Goal: Task Accomplishment & Management: Complete application form

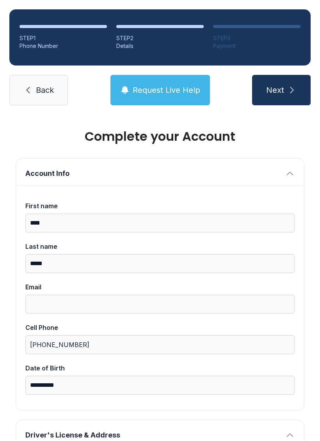
select select "**"
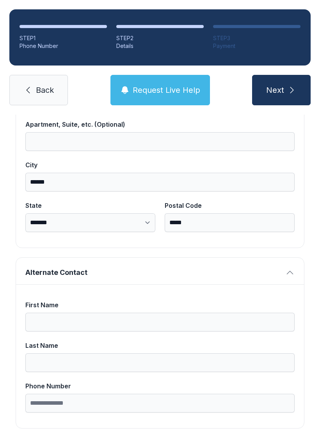
scroll to position [495, 0]
click at [303, 88] on button "Next" at bounding box center [281, 90] width 58 height 30
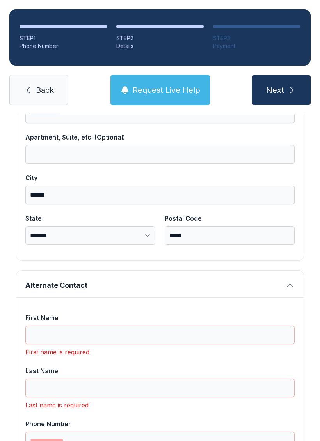
scroll to position [17, 0]
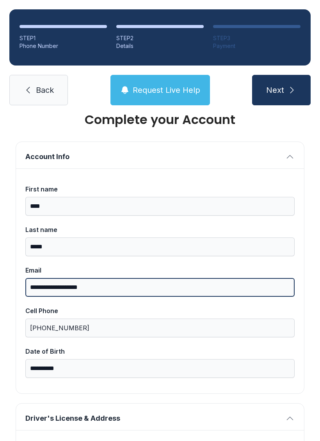
type input "**********"
click at [281, 90] on button "Next" at bounding box center [281, 90] width 58 height 30
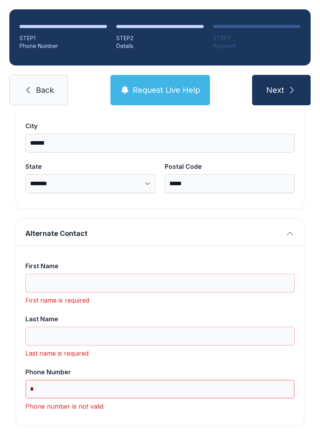
scroll to position [532, 0]
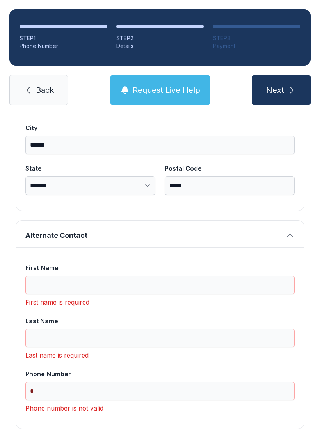
click at [287, 85] on button "Next" at bounding box center [281, 90] width 58 height 30
type input "*"
click at [228, 288] on input "First Name" at bounding box center [159, 285] width 269 height 19
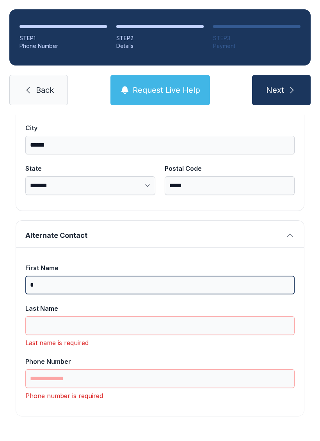
scroll to position [520, 0]
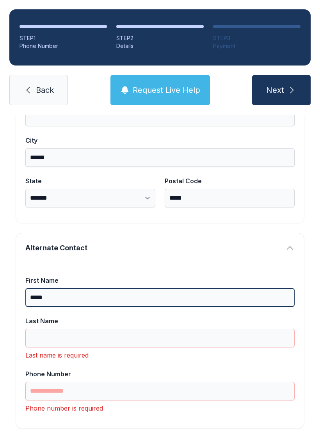
type input "******"
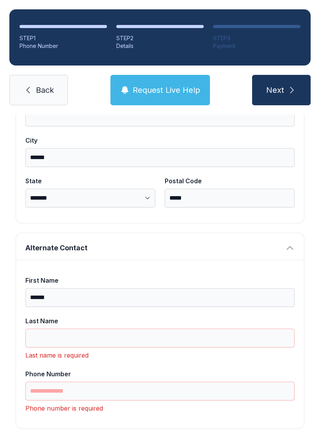
click at [36, 93] on span "Back" at bounding box center [45, 90] width 18 height 11
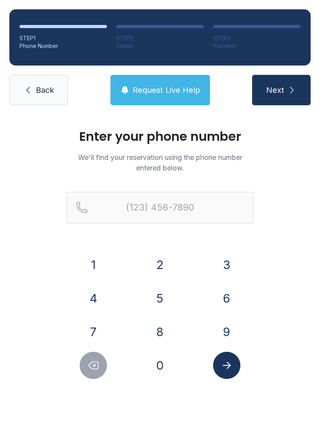
click at [57, 96] on link "Back" at bounding box center [38, 90] width 58 height 30
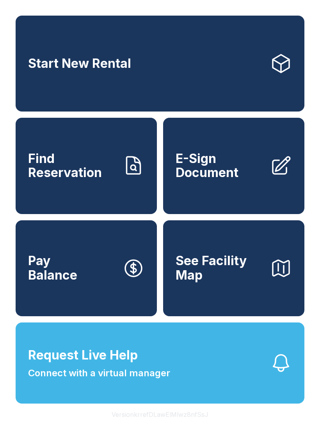
click at [225, 180] on span "E-Sign Document" at bounding box center [219, 166] width 88 height 28
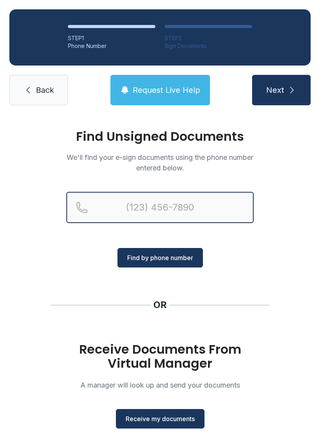
click at [138, 208] on input "Reservation phone number" at bounding box center [159, 207] width 187 height 31
type input "[PHONE_NUMBER]"
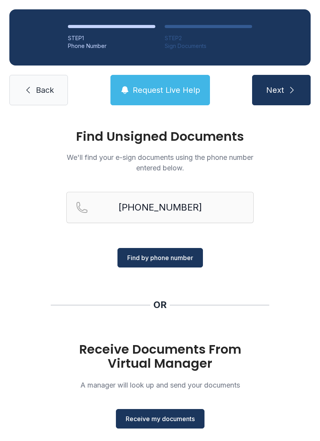
click at [176, 258] on span "Find by phone number" at bounding box center [160, 257] width 66 height 9
click at [172, 264] on button "Find by phone number" at bounding box center [159, 257] width 85 height 19
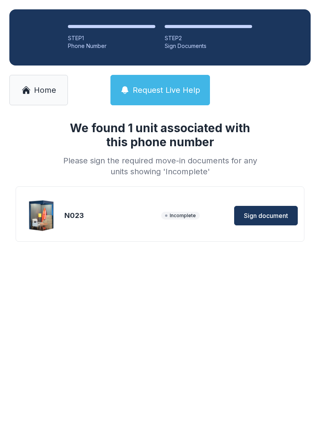
click at [267, 216] on span "Sign document" at bounding box center [266, 215] width 44 height 9
click at [39, 77] on link "Home" at bounding box center [38, 90] width 58 height 30
